Goal: Obtain resource: Download file/media

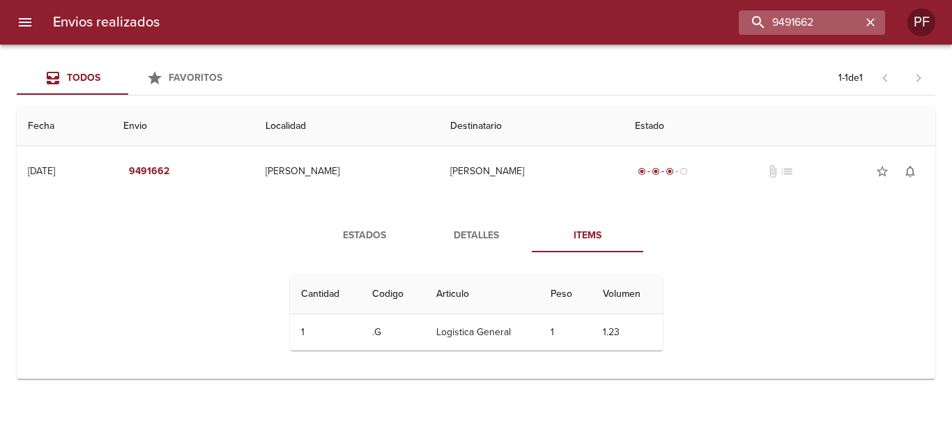
click at [867, 23] on icon "button" at bounding box center [871, 22] width 14 height 14
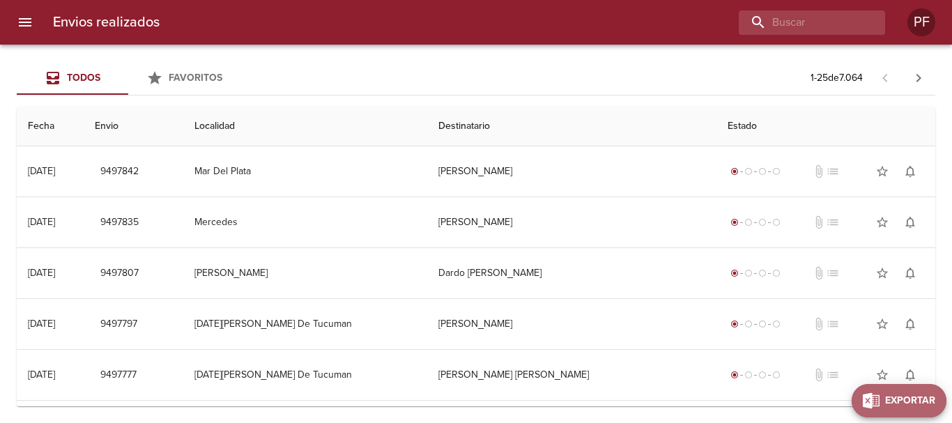
click at [929, 408] on span "Exportar" at bounding box center [910, 401] width 50 height 17
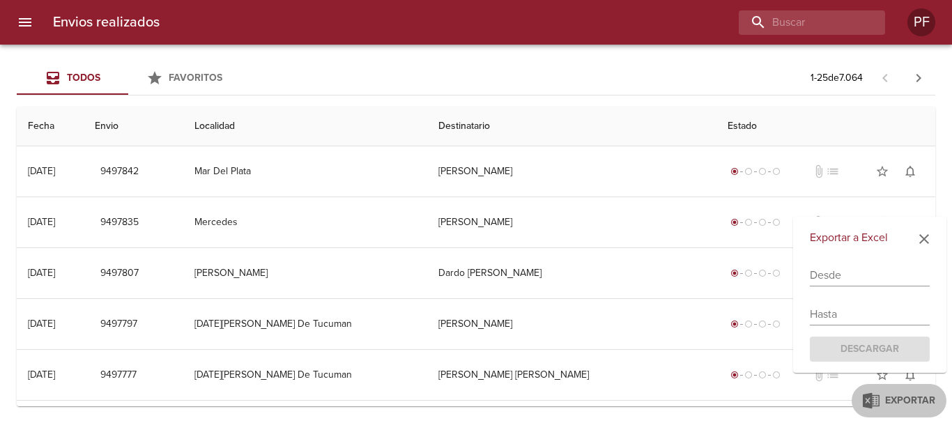
click at [862, 270] on input "text" at bounding box center [870, 275] width 120 height 22
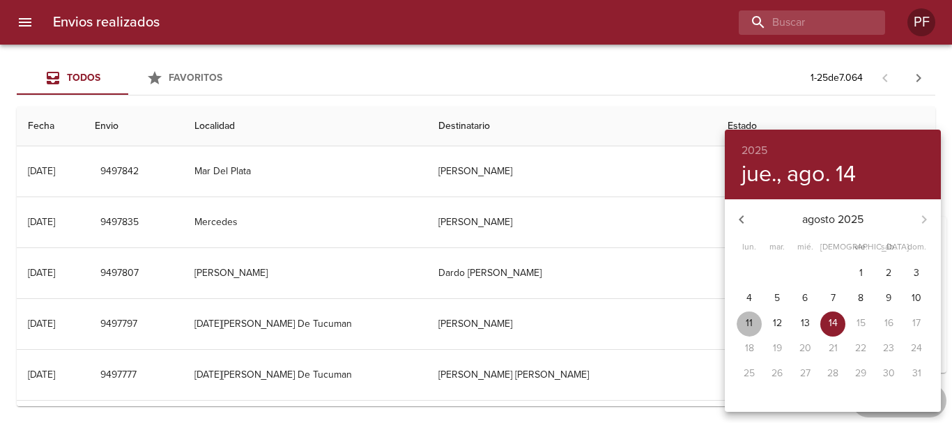
click at [755, 326] on span "11" at bounding box center [749, 324] width 25 height 14
type input "[DATE]"
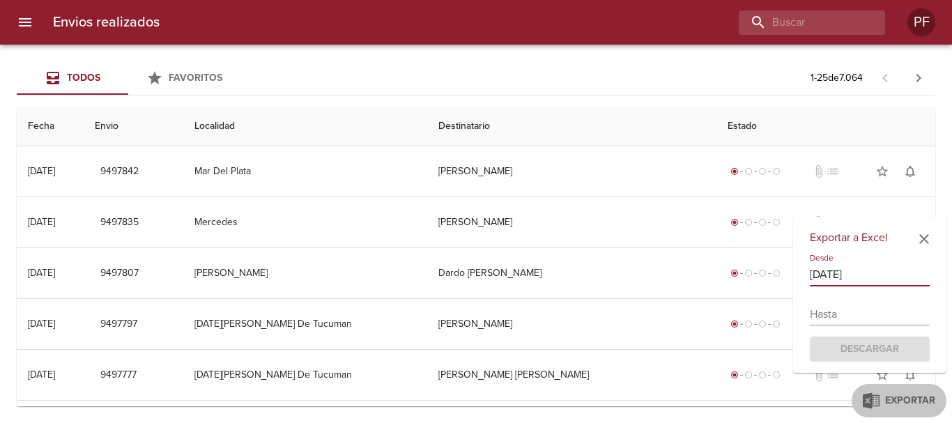
click at [851, 318] on input "text" at bounding box center [870, 314] width 120 height 22
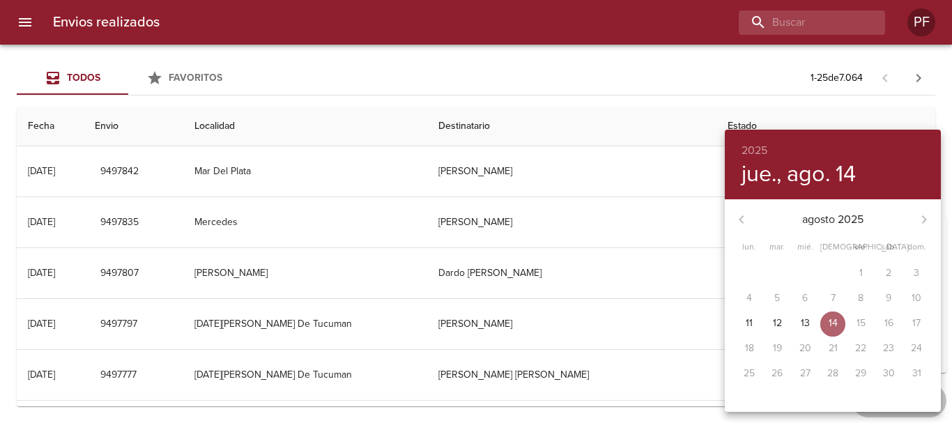
click at [837, 317] on p "14" at bounding box center [833, 324] width 9 height 14
type input "[DATE]"
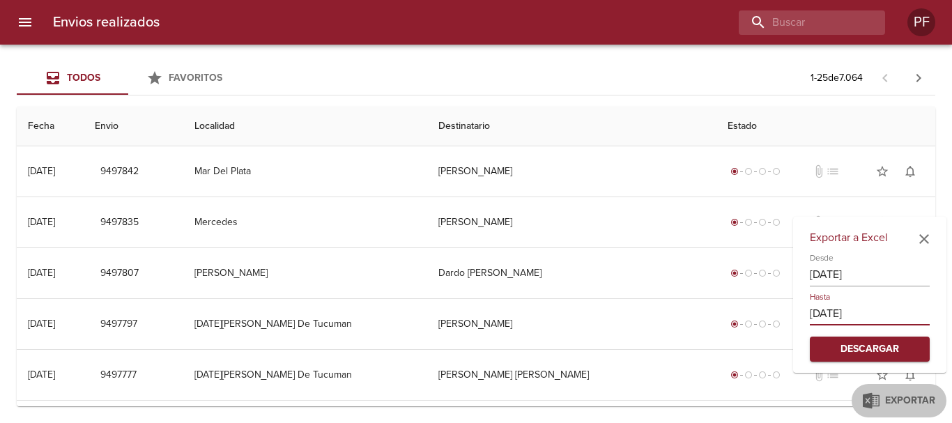
click at [880, 344] on span "Descargar" at bounding box center [870, 349] width 98 height 17
